Goal: Task Accomplishment & Management: Use online tool/utility

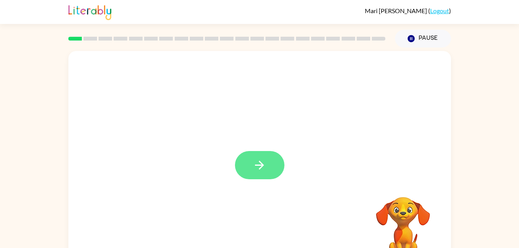
click at [249, 163] on button "button" at bounding box center [259, 165] width 49 height 28
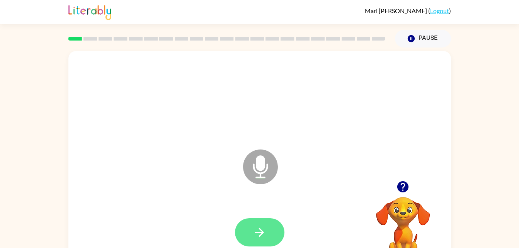
click at [262, 233] on icon "button" at bounding box center [259, 232] width 9 height 9
click at [252, 229] on button "button" at bounding box center [259, 232] width 49 height 28
click at [255, 228] on icon "button" at bounding box center [260, 233] width 14 height 14
click at [262, 237] on icon "button" at bounding box center [260, 233] width 14 height 14
click at [260, 231] on icon "button" at bounding box center [260, 233] width 14 height 14
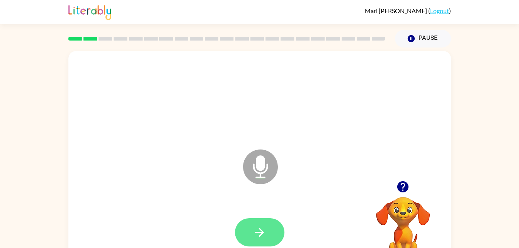
click at [266, 233] on icon "button" at bounding box center [260, 233] width 14 height 14
click at [258, 233] on icon "button" at bounding box center [259, 232] width 9 height 9
click at [265, 243] on button "button" at bounding box center [259, 232] width 49 height 28
click at [256, 233] on icon "button" at bounding box center [260, 233] width 14 height 14
click at [257, 233] on icon "button" at bounding box center [259, 232] width 9 height 9
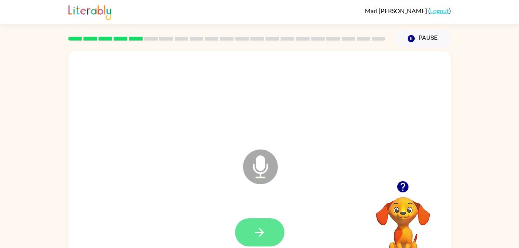
click at [258, 232] on icon "button" at bounding box center [259, 232] width 9 height 9
click at [265, 233] on icon "button" at bounding box center [260, 233] width 14 height 14
click at [406, 192] on icon "button" at bounding box center [403, 187] width 14 height 14
click at [262, 232] on icon "button" at bounding box center [259, 232] width 9 height 9
click at [259, 228] on icon "button" at bounding box center [260, 233] width 14 height 14
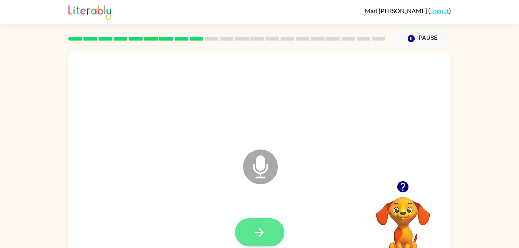
click at [265, 226] on icon "button" at bounding box center [260, 233] width 14 height 14
click at [253, 228] on icon "button" at bounding box center [260, 233] width 14 height 14
click at [255, 224] on button "button" at bounding box center [259, 232] width 49 height 28
click at [276, 222] on button "button" at bounding box center [259, 232] width 49 height 28
click at [264, 231] on icon "button" at bounding box center [260, 233] width 14 height 14
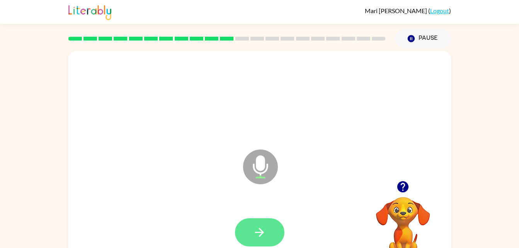
click at [260, 236] on icon "button" at bounding box center [259, 232] width 9 height 9
click at [257, 230] on icon "button" at bounding box center [260, 233] width 14 height 14
click at [254, 220] on button "button" at bounding box center [259, 232] width 49 height 28
click at [258, 228] on icon "button" at bounding box center [260, 233] width 14 height 14
click at [252, 232] on button "button" at bounding box center [259, 232] width 49 height 28
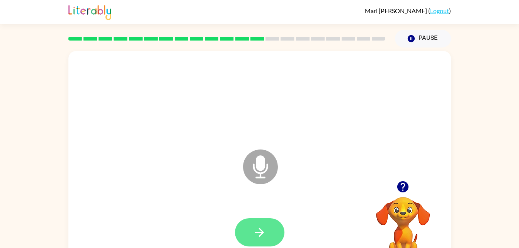
click at [257, 237] on icon "button" at bounding box center [260, 233] width 14 height 14
click at [255, 221] on button "button" at bounding box center [259, 232] width 49 height 28
click at [260, 231] on icon "button" at bounding box center [260, 233] width 14 height 14
click at [255, 233] on icon "button" at bounding box center [259, 232] width 9 height 9
click at [257, 241] on button "button" at bounding box center [259, 232] width 49 height 28
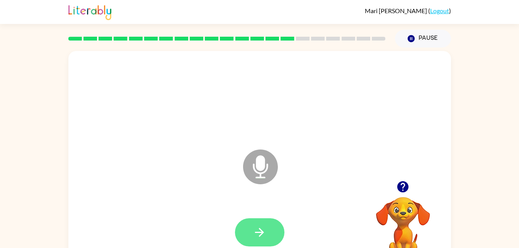
click at [255, 233] on icon "button" at bounding box center [259, 232] width 9 height 9
click at [252, 238] on button "button" at bounding box center [259, 232] width 49 height 28
click at [258, 228] on icon "button" at bounding box center [260, 233] width 14 height 14
click at [258, 230] on icon "button" at bounding box center [260, 233] width 14 height 14
click at [265, 236] on icon "button" at bounding box center [260, 233] width 14 height 14
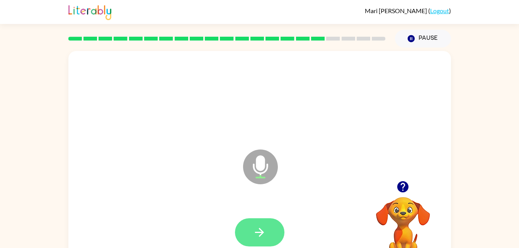
click at [253, 221] on button "button" at bounding box center [259, 232] width 49 height 28
click at [246, 230] on button "button" at bounding box center [259, 232] width 49 height 28
click at [250, 228] on button "button" at bounding box center [259, 232] width 49 height 28
click at [258, 240] on button "button" at bounding box center [259, 232] width 49 height 28
click at [256, 228] on icon "button" at bounding box center [260, 233] width 14 height 14
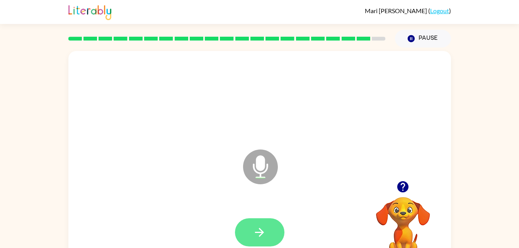
click at [267, 232] on button "button" at bounding box center [259, 232] width 49 height 28
click at [255, 229] on icon "button" at bounding box center [260, 233] width 14 height 14
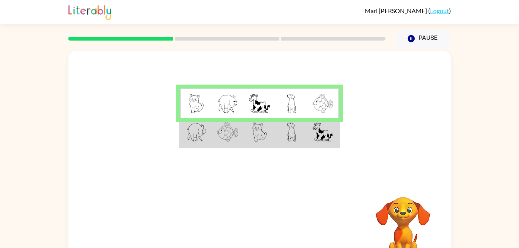
click at [203, 137] on img at bounding box center [196, 131] width 20 height 19
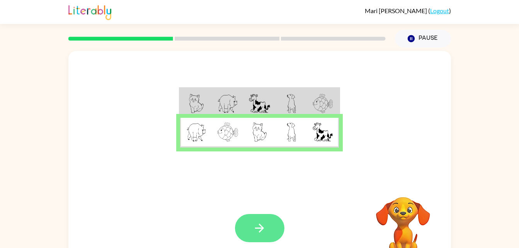
click at [247, 230] on button "button" at bounding box center [259, 228] width 49 height 28
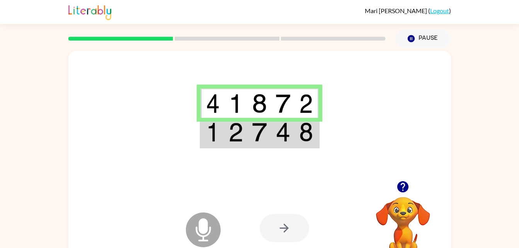
click at [185, 242] on icon "Microphone The Microphone is here when it is your turn to talk" at bounding box center [242, 240] width 116 height 58
click at [278, 224] on div at bounding box center [284, 228] width 49 height 28
click at [203, 228] on icon "Microphone The Microphone is here when it is your turn to talk" at bounding box center [242, 240] width 116 height 58
click at [210, 233] on icon at bounding box center [203, 230] width 35 height 35
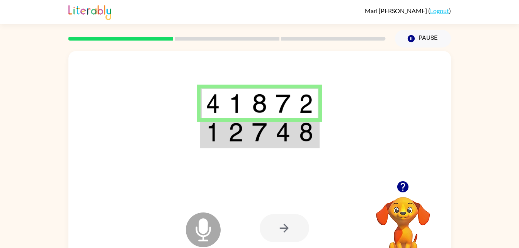
click at [195, 220] on icon at bounding box center [203, 230] width 35 height 35
click at [194, 214] on icon "Microphone The Microphone is here when it is your turn to talk" at bounding box center [242, 240] width 116 height 58
click at [195, 226] on icon at bounding box center [203, 230] width 35 height 35
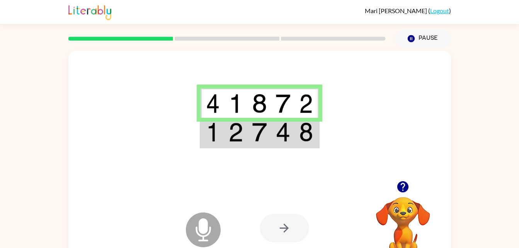
click at [280, 226] on div at bounding box center [284, 228] width 49 height 28
click at [403, 182] on icon "button" at bounding box center [402, 186] width 11 height 11
click at [209, 231] on icon at bounding box center [203, 230] width 35 height 35
click at [192, 223] on icon at bounding box center [203, 230] width 35 height 35
click at [202, 235] on icon at bounding box center [203, 230] width 35 height 35
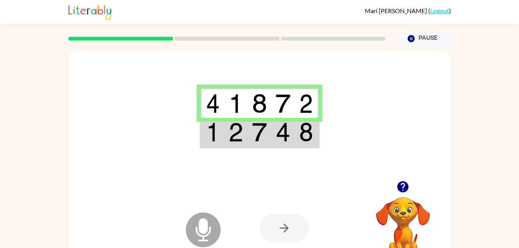
click at [199, 229] on icon "Microphone The Microphone is here when it is your turn to talk" at bounding box center [242, 240] width 116 height 58
click at [211, 228] on icon at bounding box center [203, 230] width 35 height 35
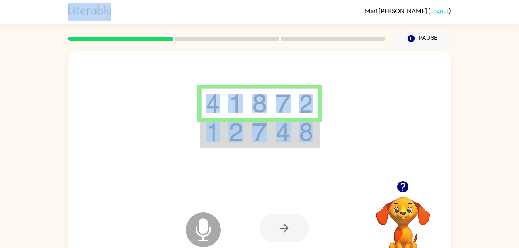
drag, startPoint x: 310, startPoint y: 142, endPoint x: 352, endPoint y: 9, distance: 139.6
click at [352, 9] on div "[PERSON_NAME] ( Logout ) Pause Pause Microphone The Microphone is here when it …" at bounding box center [259, 136] width 519 height 272
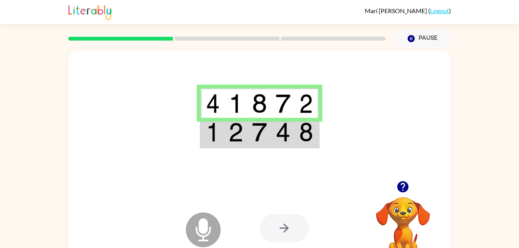
drag, startPoint x: 352, startPoint y: 9, endPoint x: 422, endPoint y: 94, distance: 110.4
click at [422, 94] on div at bounding box center [259, 116] width 383 height 130
click at [405, 181] on icon "button" at bounding box center [403, 187] width 14 height 14
click at [292, 141] on td at bounding box center [283, 133] width 24 height 30
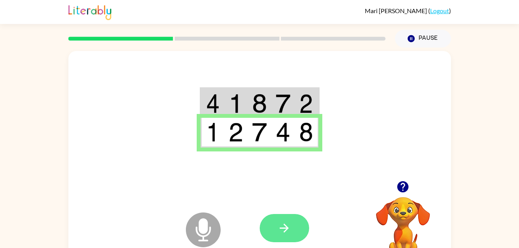
click at [285, 216] on button "button" at bounding box center [284, 228] width 49 height 28
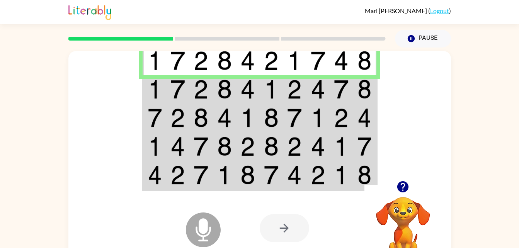
click at [172, 81] on img at bounding box center [177, 89] width 15 height 19
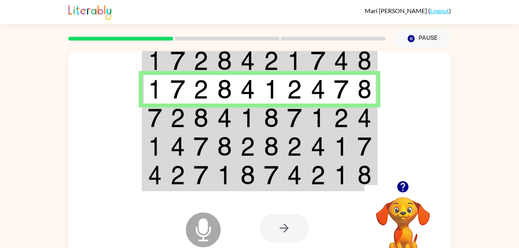
click at [162, 122] on td at bounding box center [155, 118] width 24 height 29
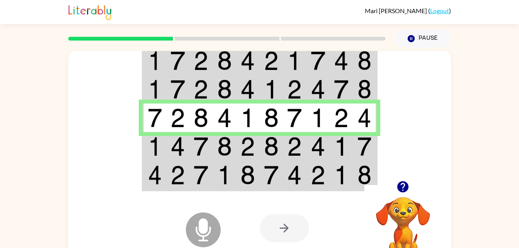
click at [158, 165] on td at bounding box center [155, 176] width 24 height 30
click at [175, 145] on img at bounding box center [177, 146] width 15 height 19
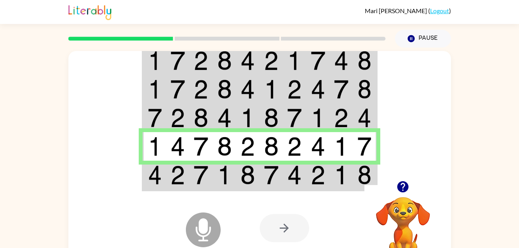
click at [169, 187] on div "Microphone The Microphone is here when it is your turn to talk" at bounding box center [184, 210] width 77 height 51
click at [185, 179] on img at bounding box center [177, 174] width 15 height 19
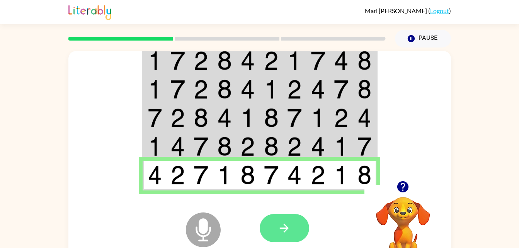
click at [283, 220] on button "button" at bounding box center [284, 228] width 49 height 28
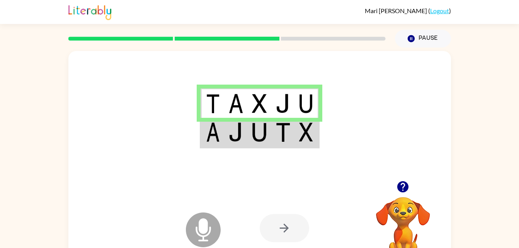
click at [221, 136] on td at bounding box center [213, 133] width 24 height 30
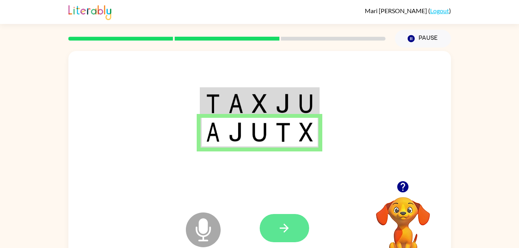
click at [276, 238] on button "button" at bounding box center [284, 228] width 49 height 28
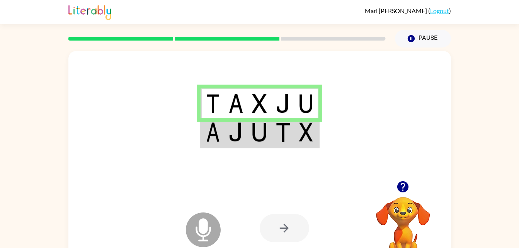
click at [226, 131] on td at bounding box center [236, 133] width 24 height 30
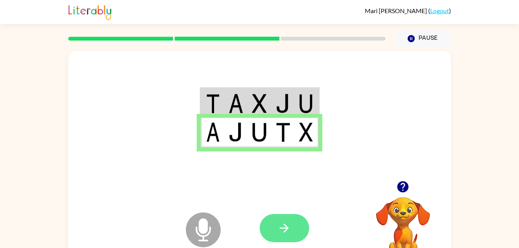
click at [304, 228] on button "button" at bounding box center [284, 228] width 49 height 28
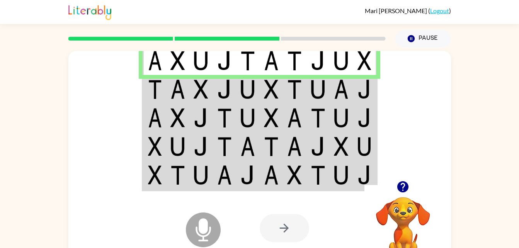
click at [162, 108] on td at bounding box center [155, 118] width 24 height 29
click at [189, 89] on td at bounding box center [178, 89] width 24 height 29
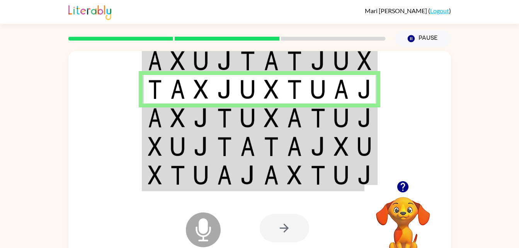
click at [155, 128] on td at bounding box center [155, 118] width 24 height 29
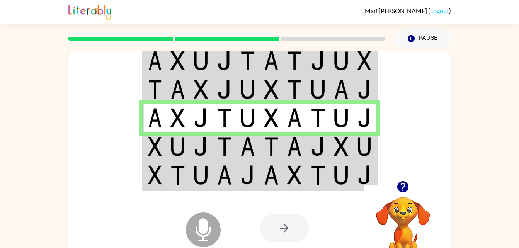
click at [160, 148] on img at bounding box center [155, 146] width 14 height 19
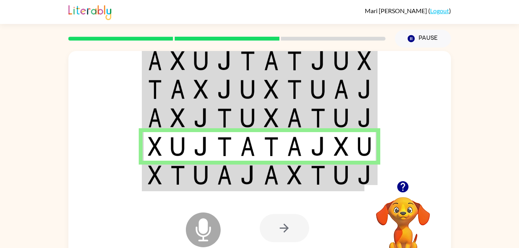
click at [228, 168] on img at bounding box center [224, 174] width 15 height 19
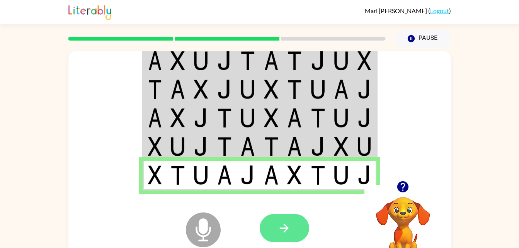
click at [262, 229] on button "button" at bounding box center [284, 228] width 49 height 28
